Goal: Task Accomplishment & Management: Complete application form

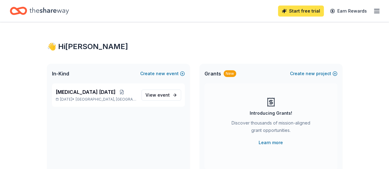
click at [303, 11] on link "Start free trial" at bounding box center [301, 11] width 46 height 11
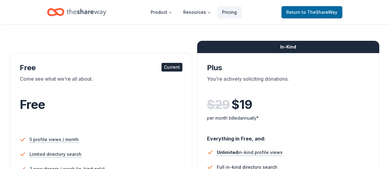
scroll to position [92, 0]
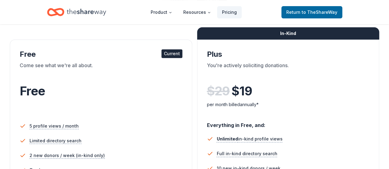
click at [207, 64] on div "You're actively soliciting donations." at bounding box center [288, 70] width 163 height 17
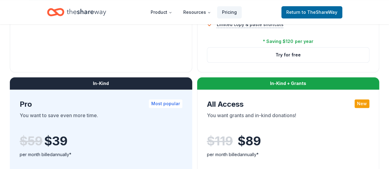
scroll to position [308, 0]
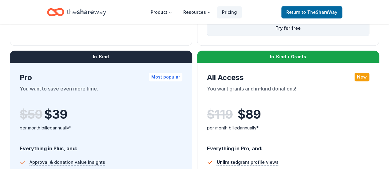
click at [207, 36] on button "Try for free" at bounding box center [288, 28] width 162 height 15
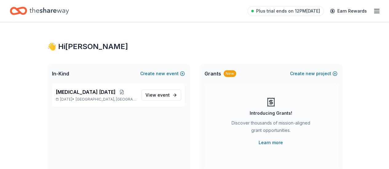
click at [58, 9] on icon "Home" at bounding box center [49, 11] width 39 height 13
click at [373, 12] on icon "button" at bounding box center [376, 10] width 7 height 7
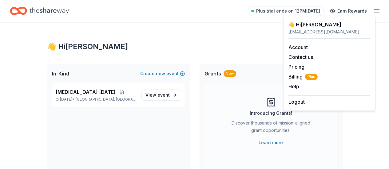
click at [19, 11] on icon "Home" at bounding box center [18, 11] width 17 height 14
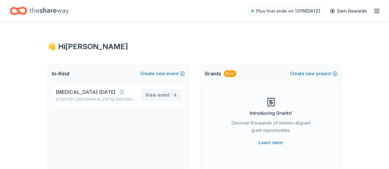
click at [164, 95] on span "event" at bounding box center [164, 95] width 12 height 5
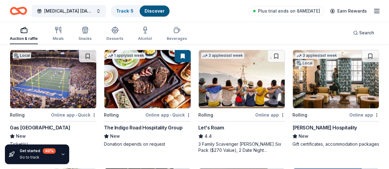
scroll to position [92, 0]
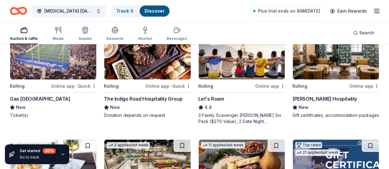
click at [40, 98] on div "Gas South District" at bounding box center [40, 98] width 61 height 7
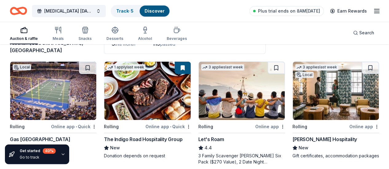
scroll to position [62, 0]
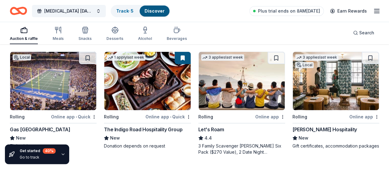
click at [119, 86] on img at bounding box center [147, 81] width 86 height 58
click at [199, 92] on img at bounding box center [242, 81] width 86 height 58
click at [349, 116] on div "Online app" at bounding box center [364, 117] width 30 height 8
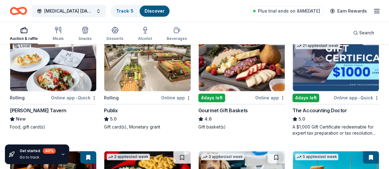
scroll to position [215, 0]
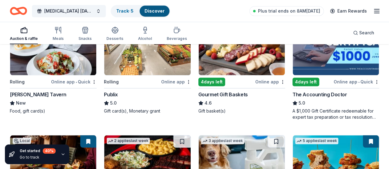
click at [104, 57] on img at bounding box center [147, 46] width 86 height 58
click at [199, 62] on img at bounding box center [242, 46] width 86 height 58
click at [190, 136] on img at bounding box center [147, 165] width 86 height 58
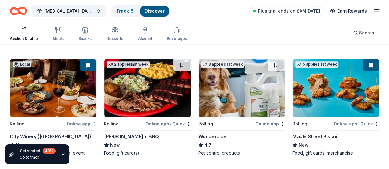
scroll to position [308, 0]
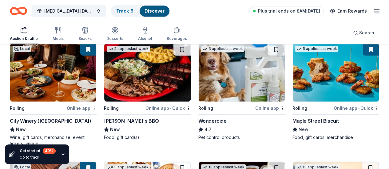
click at [293, 80] on img at bounding box center [336, 72] width 86 height 58
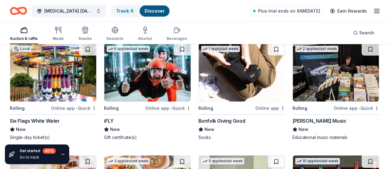
scroll to position [1015, 0]
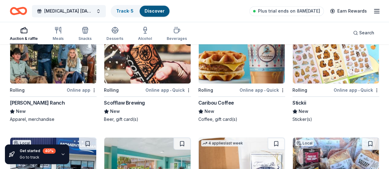
scroll to position [1619, 0]
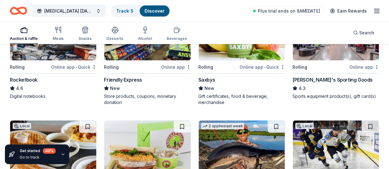
scroll to position [1950, 0]
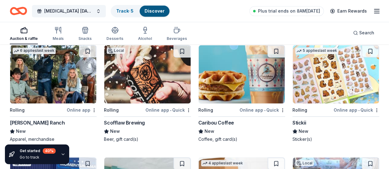
scroll to position [1599, 0]
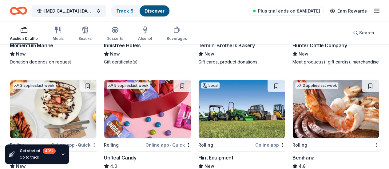
scroll to position [1753, 0]
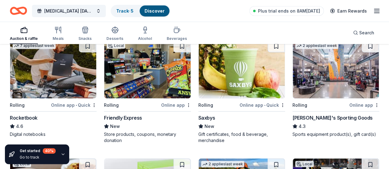
scroll to position [1999, 0]
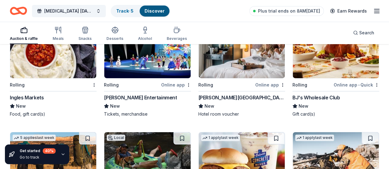
scroll to position [2214, 0]
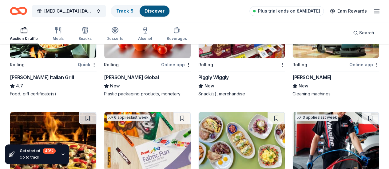
scroll to position [2553, 0]
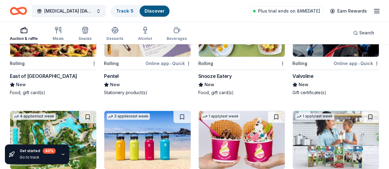
scroll to position [2676, 0]
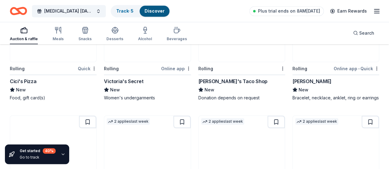
scroll to position [2922, 0]
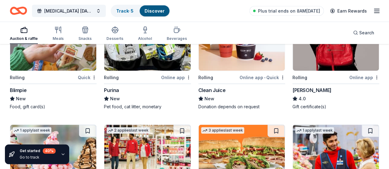
scroll to position [3014, 0]
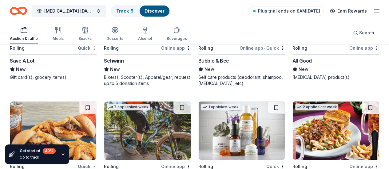
scroll to position [3383, 0]
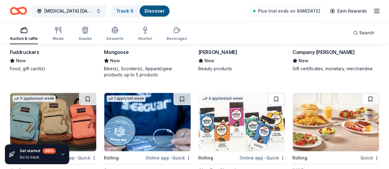
scroll to position [3506, 0]
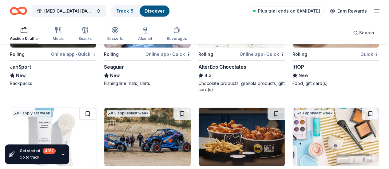
scroll to position [3629, 0]
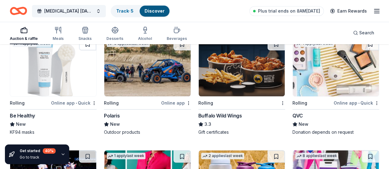
scroll to position [3722, 0]
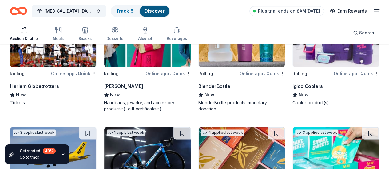
scroll to position [3813, 0]
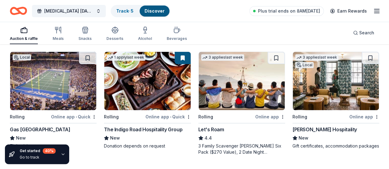
scroll to position [0, 0]
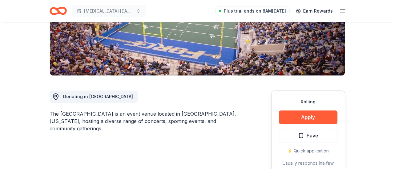
scroll to position [154, 0]
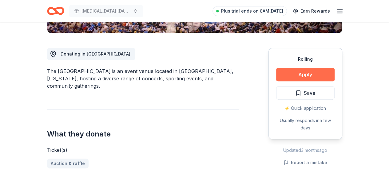
click at [314, 73] on button "Apply" at bounding box center [305, 75] width 58 height 14
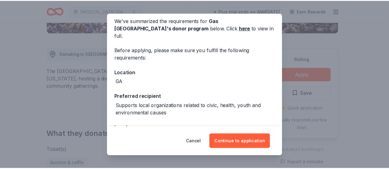
scroll to position [65, 0]
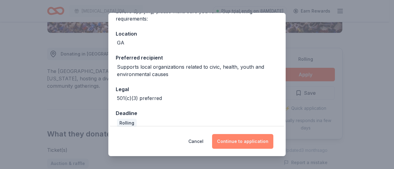
click at [249, 143] on button "Continue to application" at bounding box center [242, 141] width 61 height 15
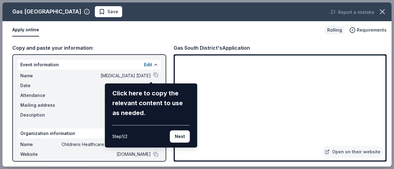
click at [180, 135] on button "Next" at bounding box center [180, 137] width 20 height 12
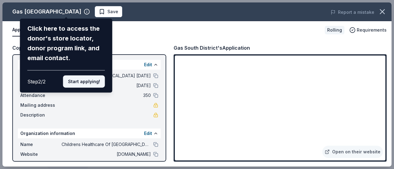
click at [87, 81] on button "Start applying!" at bounding box center [84, 82] width 42 height 12
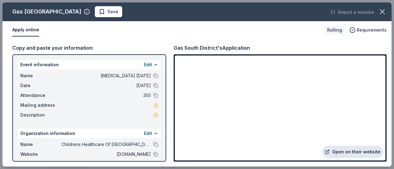
click at [343, 151] on link "Open on their website" at bounding box center [352, 152] width 61 height 12
click at [383, 10] on icon "button" at bounding box center [382, 11] width 9 height 9
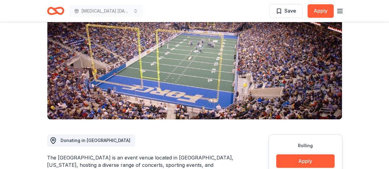
scroll to position [0, 0]
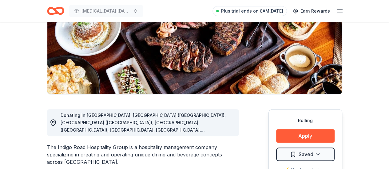
scroll to position [123, 0]
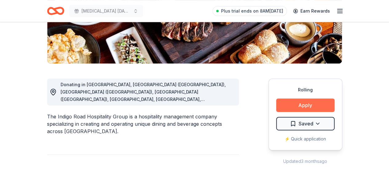
click at [308, 105] on button "Apply" at bounding box center [305, 106] width 58 height 14
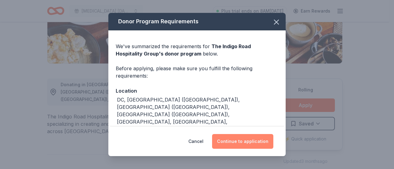
click at [239, 143] on button "Continue to application" at bounding box center [242, 141] width 61 height 15
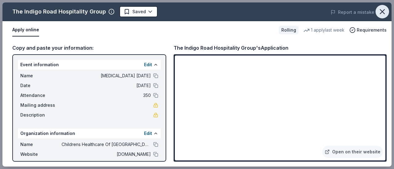
click at [383, 10] on icon "button" at bounding box center [382, 11] width 9 height 9
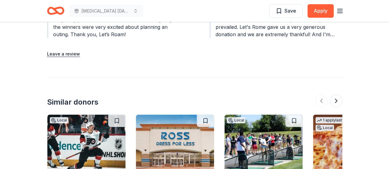
scroll to position [800, 0]
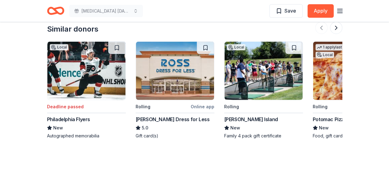
click at [173, 72] on img at bounding box center [175, 71] width 78 height 58
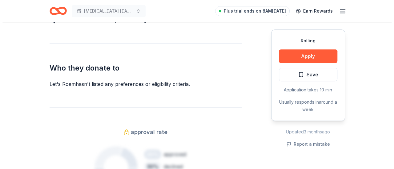
scroll to position [308, 0]
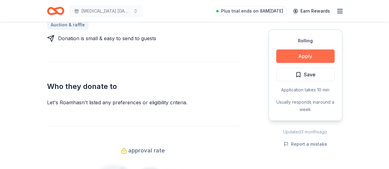
click at [301, 54] on button "Apply" at bounding box center [305, 57] width 58 height 14
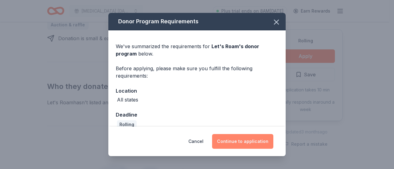
click at [245, 144] on button "Continue to application" at bounding box center [242, 141] width 61 height 15
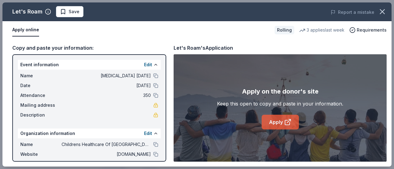
click at [278, 122] on link "Apply" at bounding box center [279, 122] width 37 height 15
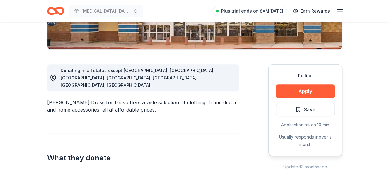
scroll to position [154, 0]
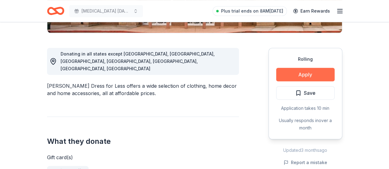
click at [314, 74] on button "Apply" at bounding box center [305, 75] width 58 height 14
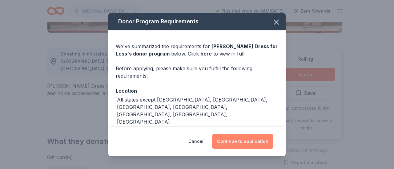
click at [239, 144] on button "Continue to application" at bounding box center [242, 141] width 61 height 15
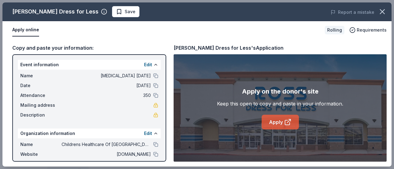
click at [281, 124] on link "Apply" at bounding box center [279, 122] width 37 height 15
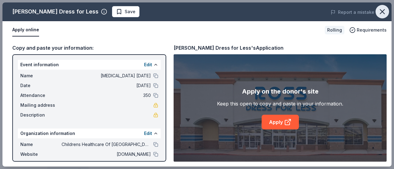
click at [384, 11] on icon "button" at bounding box center [382, 11] width 9 height 9
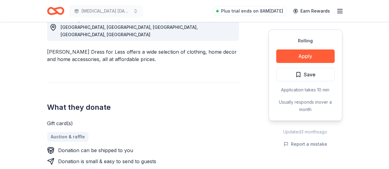
scroll to position [123, 0]
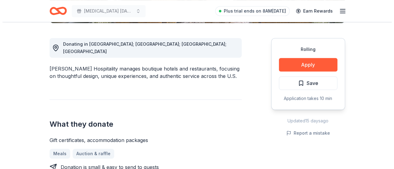
scroll to position [154, 0]
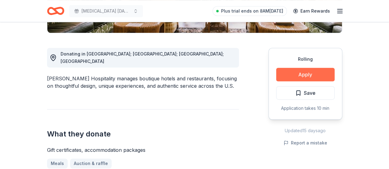
click at [300, 74] on button "Apply" at bounding box center [305, 75] width 58 height 14
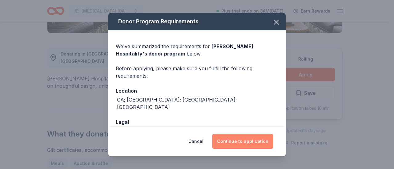
click at [243, 140] on button "Continue to application" at bounding box center [242, 141] width 61 height 15
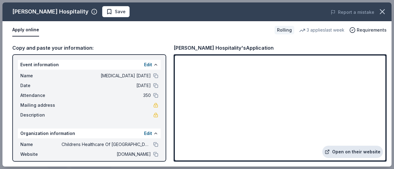
click at [358, 149] on link "Open on their website" at bounding box center [352, 152] width 61 height 12
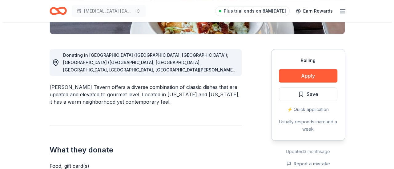
scroll to position [154, 0]
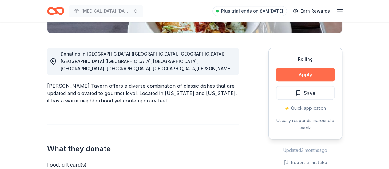
click at [305, 74] on button "Apply" at bounding box center [305, 75] width 58 height 14
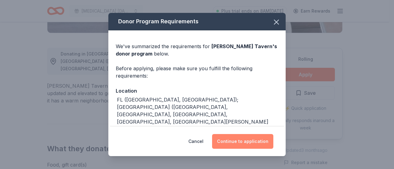
click at [243, 144] on button "Continue to application" at bounding box center [242, 141] width 61 height 15
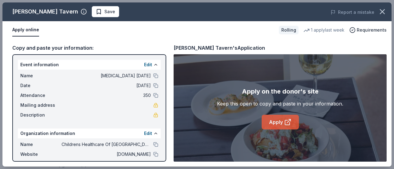
click at [274, 124] on link "Apply" at bounding box center [279, 122] width 37 height 15
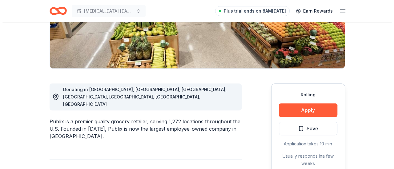
scroll to position [154, 0]
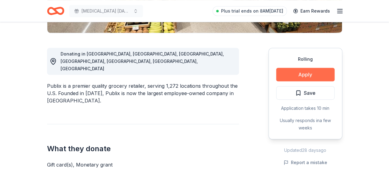
click at [308, 72] on button "Apply" at bounding box center [305, 75] width 58 height 14
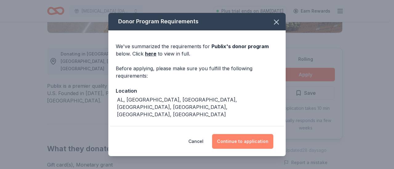
click at [246, 143] on button "Continue to application" at bounding box center [242, 141] width 61 height 15
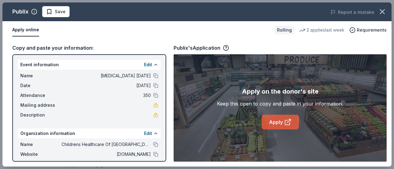
click at [275, 122] on link "Apply" at bounding box center [279, 122] width 37 height 15
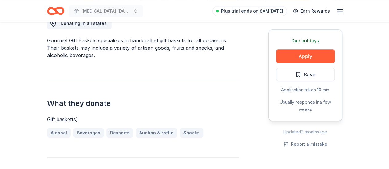
scroll to position [154, 0]
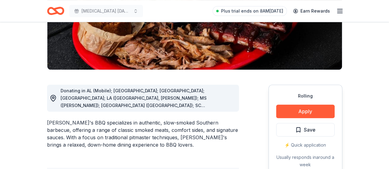
scroll to position [123, 0]
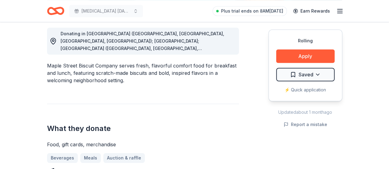
scroll to position [215, 0]
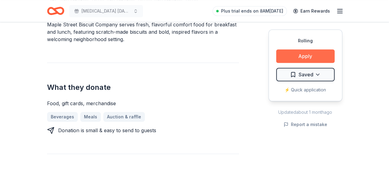
click at [311, 54] on button "Apply" at bounding box center [305, 57] width 58 height 14
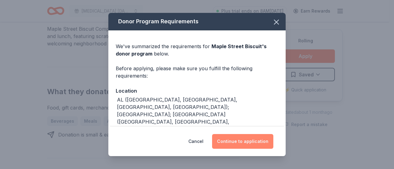
click at [256, 142] on button "Continue to application" at bounding box center [242, 141] width 61 height 15
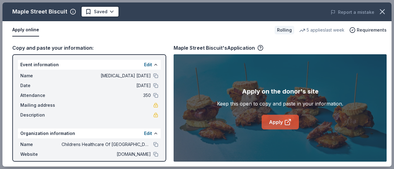
click at [278, 122] on link "Apply" at bounding box center [279, 122] width 37 height 15
click at [386, 11] on icon "button" at bounding box center [382, 11] width 9 height 9
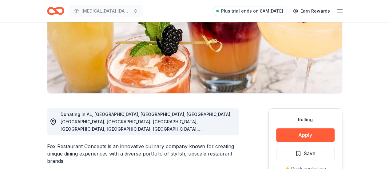
scroll to position [123, 0]
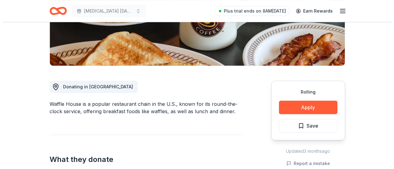
scroll to position [123, 0]
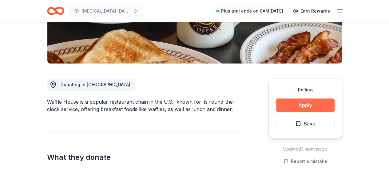
click at [311, 105] on button "Apply" at bounding box center [305, 106] width 58 height 14
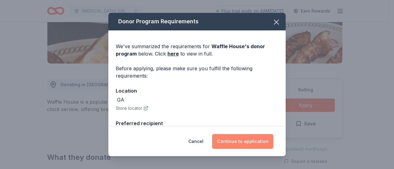
click at [232, 140] on button "Continue to application" at bounding box center [242, 141] width 61 height 15
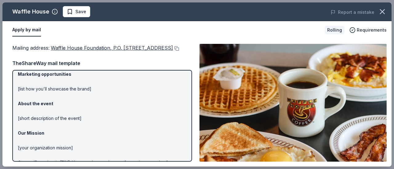
scroll to position [89, 0]
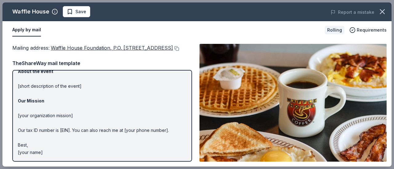
drag, startPoint x: 46, startPoint y: 154, endPoint x: 18, endPoint y: 84, distance: 74.9
click at [18, 83] on p "Hi [name/there], I am [your name] from [your org]. We are seeking [requested it…" at bounding box center [102, 75] width 169 height 162
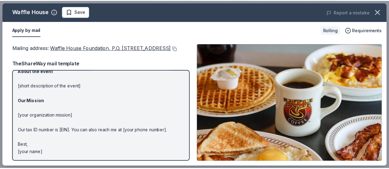
scroll to position [0, 0]
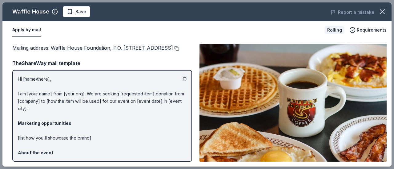
drag, startPoint x: 76, startPoint y: 82, endPoint x: 181, endPoint y: 87, distance: 105.0
click at [181, 81] on button at bounding box center [183, 78] width 5 height 5
click at [383, 11] on icon "button" at bounding box center [382, 11] width 9 height 9
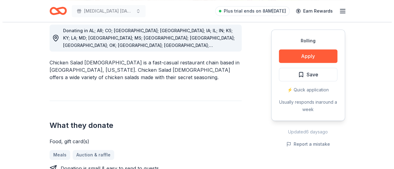
scroll to position [185, 0]
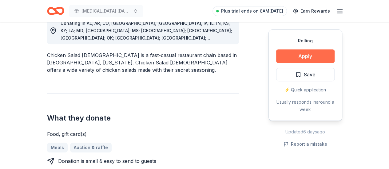
click at [308, 55] on button "Apply" at bounding box center [305, 57] width 58 height 14
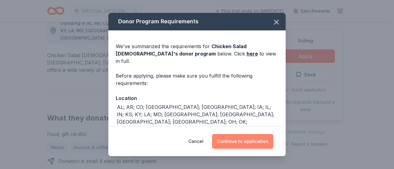
click at [249, 142] on button "Continue to application" at bounding box center [242, 141] width 61 height 15
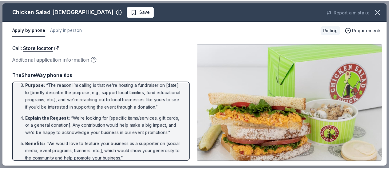
scroll to position [0, 0]
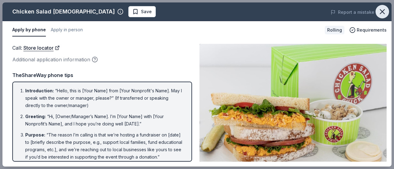
click at [379, 15] on icon "button" at bounding box center [382, 11] width 9 height 9
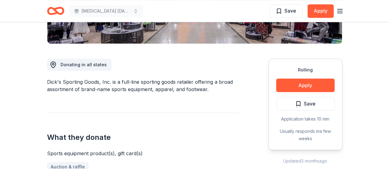
scroll to position [154, 0]
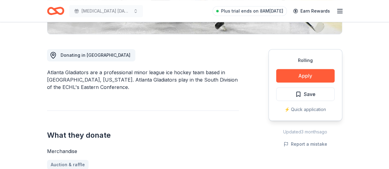
scroll to position [92, 0]
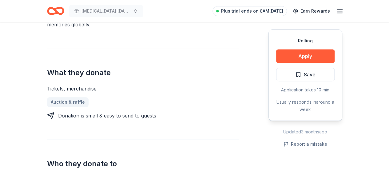
scroll to position [154, 0]
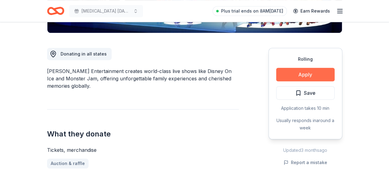
click at [311, 71] on button "Apply" at bounding box center [305, 75] width 58 height 14
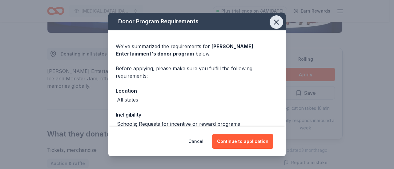
click at [274, 22] on icon "button" at bounding box center [276, 22] width 4 height 4
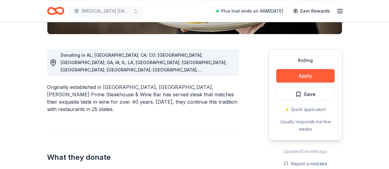
scroll to position [154, 0]
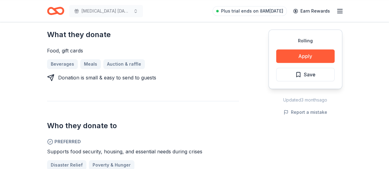
scroll to position [338, 0]
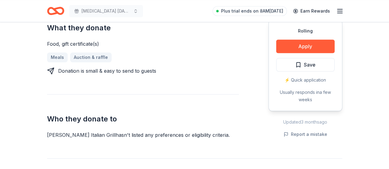
scroll to position [308, 0]
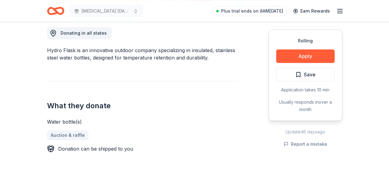
scroll to position [185, 0]
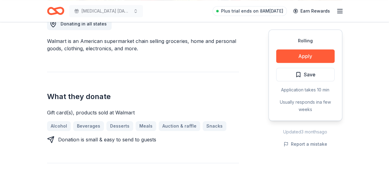
scroll to position [185, 0]
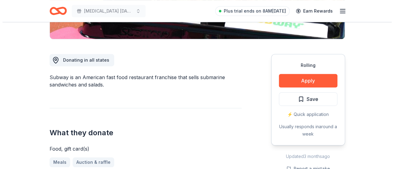
scroll to position [154, 0]
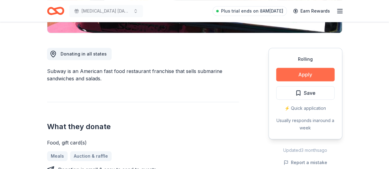
click at [303, 76] on button "Apply" at bounding box center [305, 75] width 58 height 14
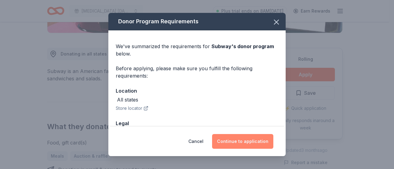
click at [253, 140] on button "Continue to application" at bounding box center [242, 141] width 61 height 15
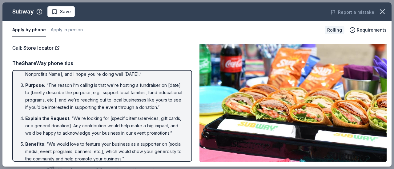
scroll to position [0, 0]
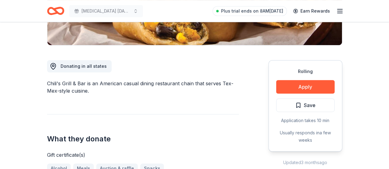
scroll to position [154, 0]
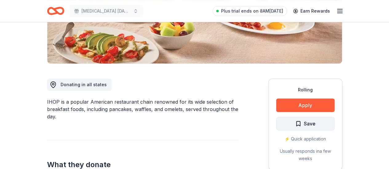
scroll to position [154, 0]
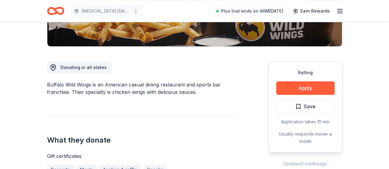
scroll to position [154, 0]
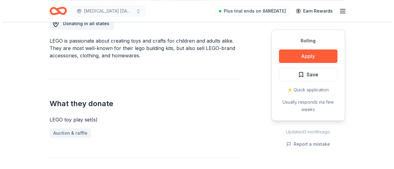
scroll to position [185, 0]
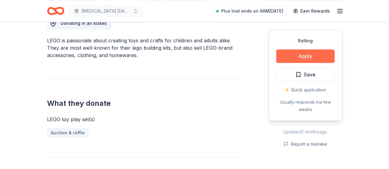
click at [307, 56] on button "Apply" at bounding box center [305, 57] width 58 height 14
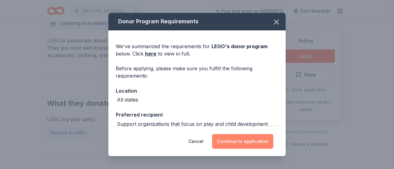
click at [248, 144] on button "Continue to application" at bounding box center [242, 141] width 61 height 15
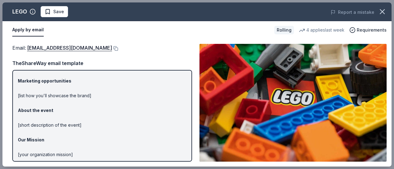
scroll to position [0, 0]
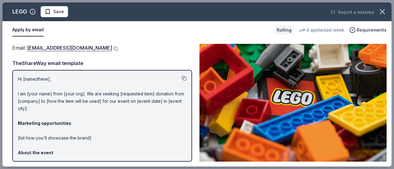
click at [181, 77] on button at bounding box center [183, 78] width 5 height 5
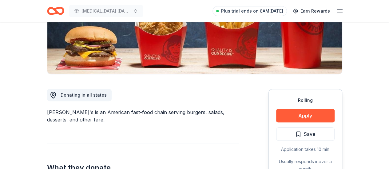
scroll to position [123, 0]
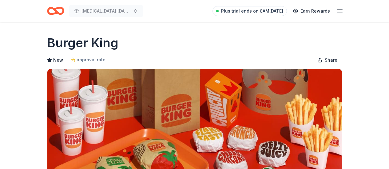
scroll to position [123, 0]
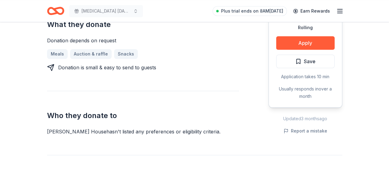
scroll to position [277, 0]
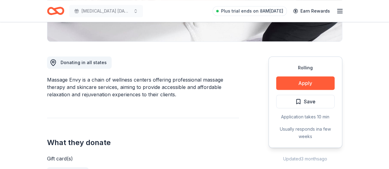
scroll to position [154, 0]
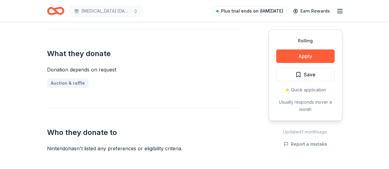
scroll to position [123, 0]
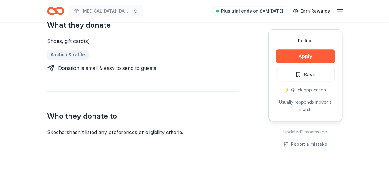
scroll to position [246, 0]
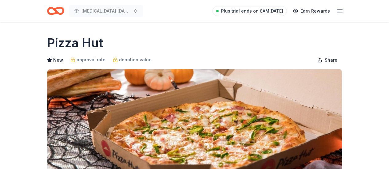
scroll to position [154, 0]
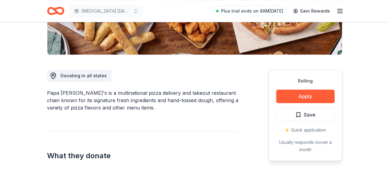
scroll to position [154, 0]
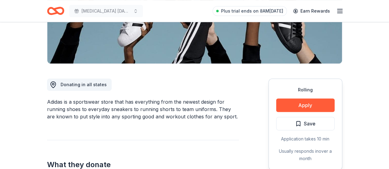
scroll to position [185, 0]
